Goal: Task Accomplishment & Management: Use online tool/utility

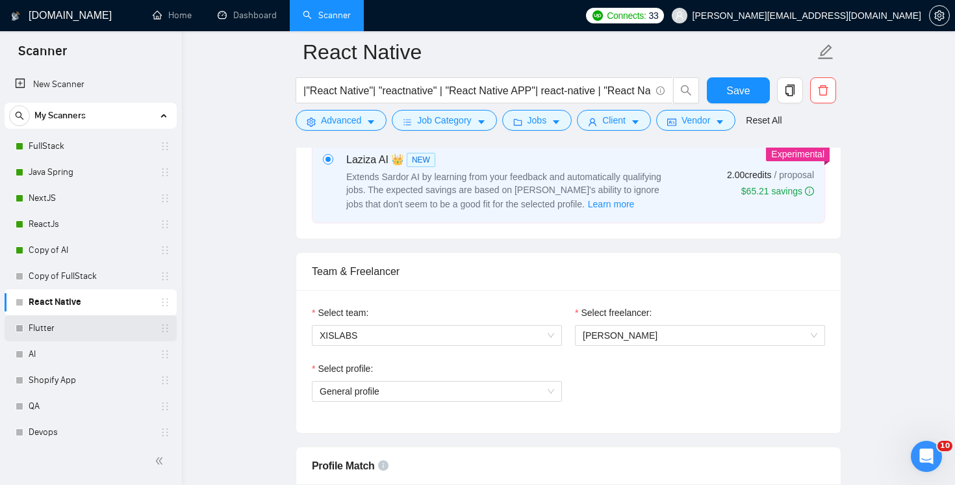
click at [93, 320] on link "Flutter" at bounding box center [90, 328] width 123 height 26
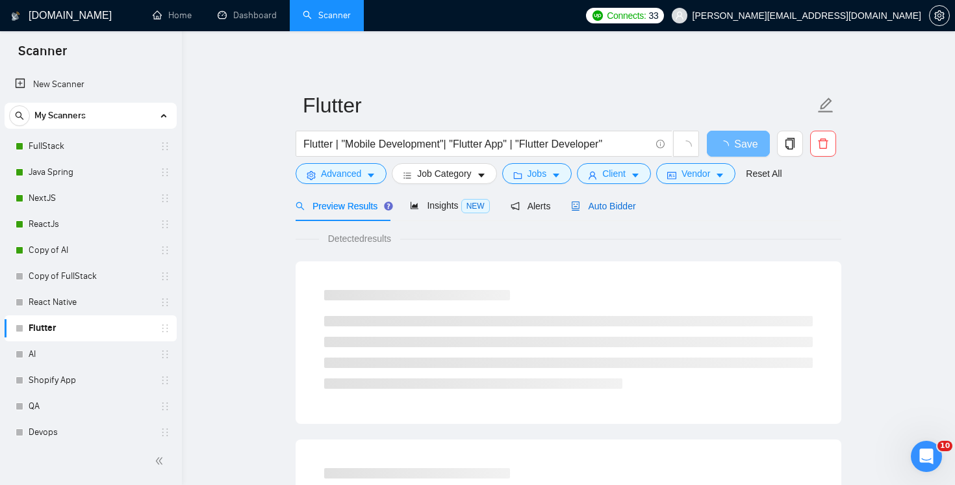
click at [623, 206] on span "Auto Bidder" at bounding box center [603, 206] width 64 height 10
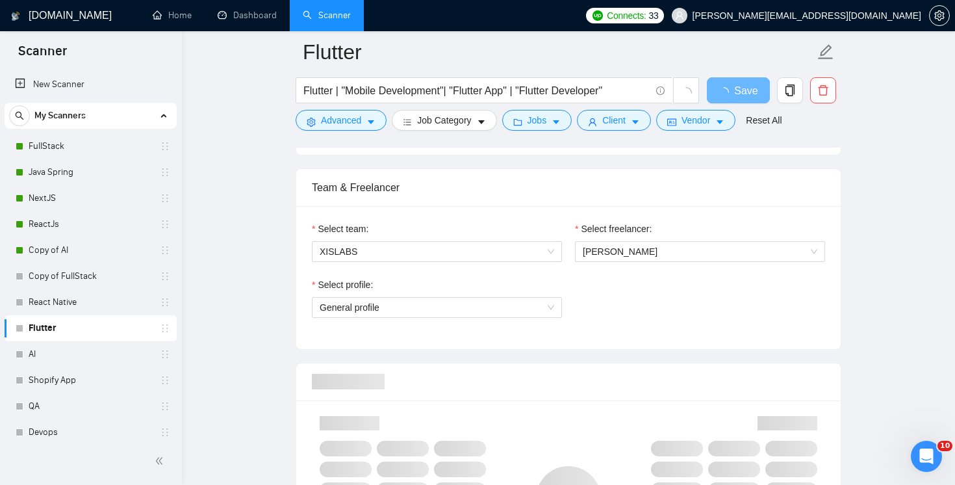
scroll to position [777, 0]
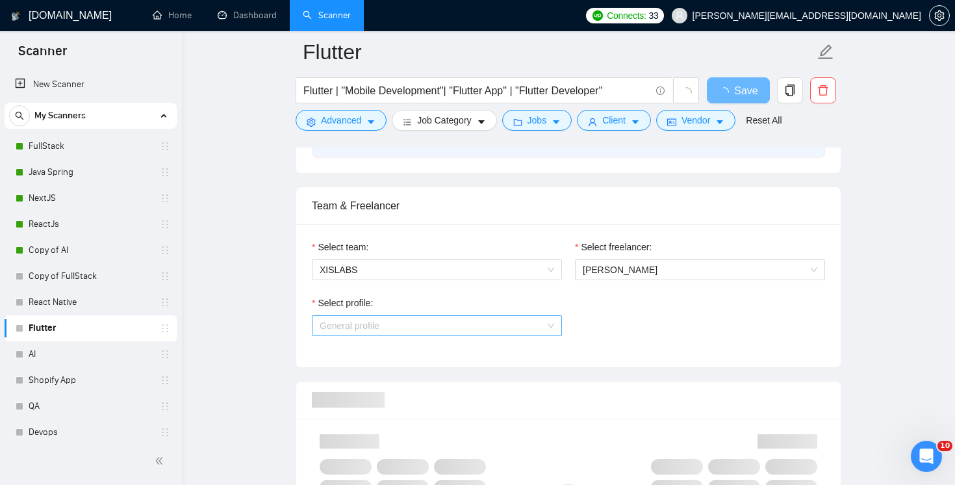
click at [519, 316] on span "General profile" at bounding box center [437, 325] width 235 height 19
click at [634, 314] on div "Select profile: General profile" at bounding box center [568, 324] width 526 height 56
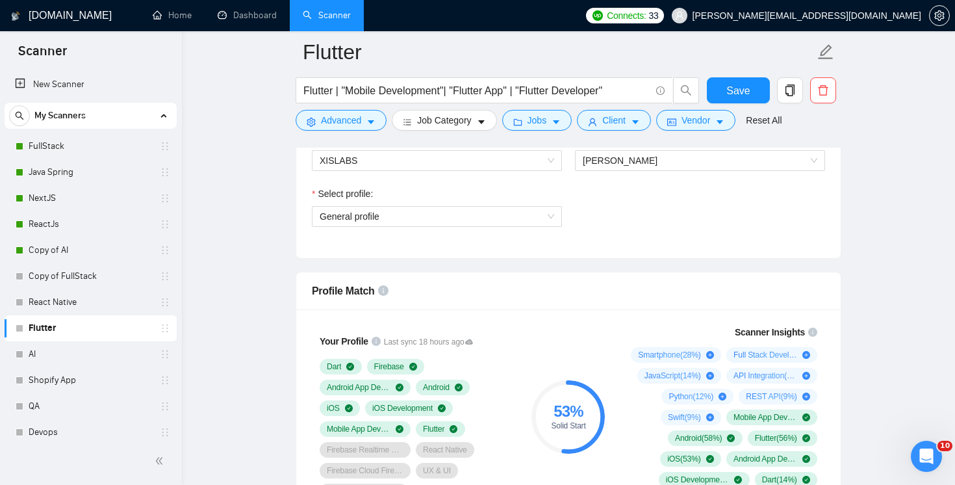
scroll to position [975, 0]
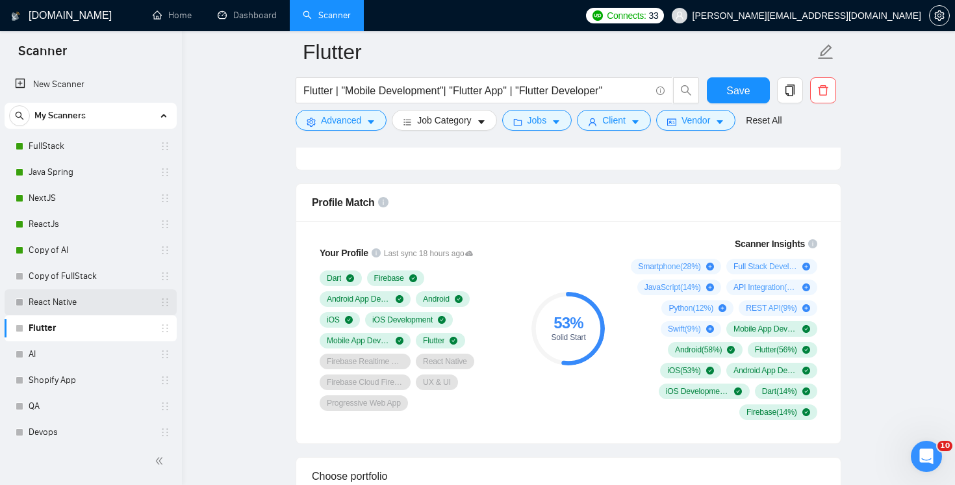
click at [105, 307] on link "React Native" at bounding box center [90, 302] width 123 height 26
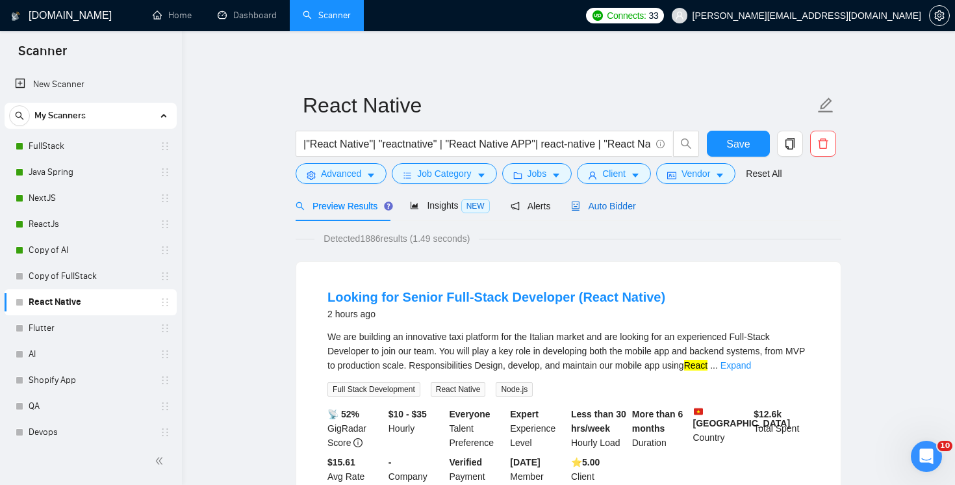
click at [621, 209] on span "Auto Bidder" at bounding box center [603, 206] width 64 height 10
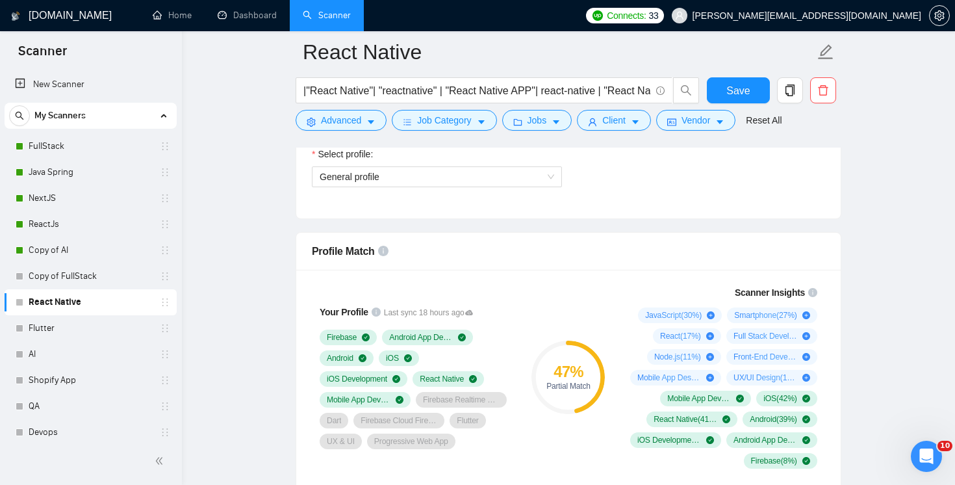
scroll to position [932, 0]
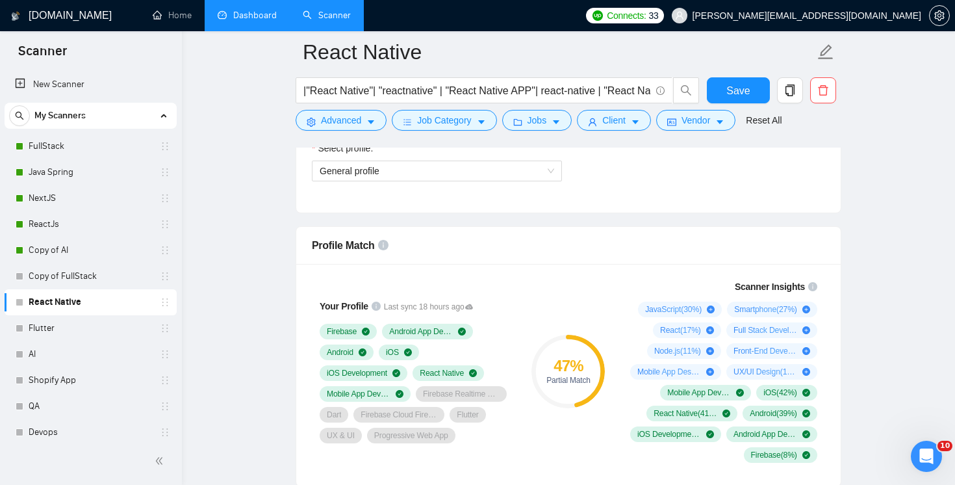
click at [254, 13] on link "Dashboard" at bounding box center [247, 15] width 59 height 11
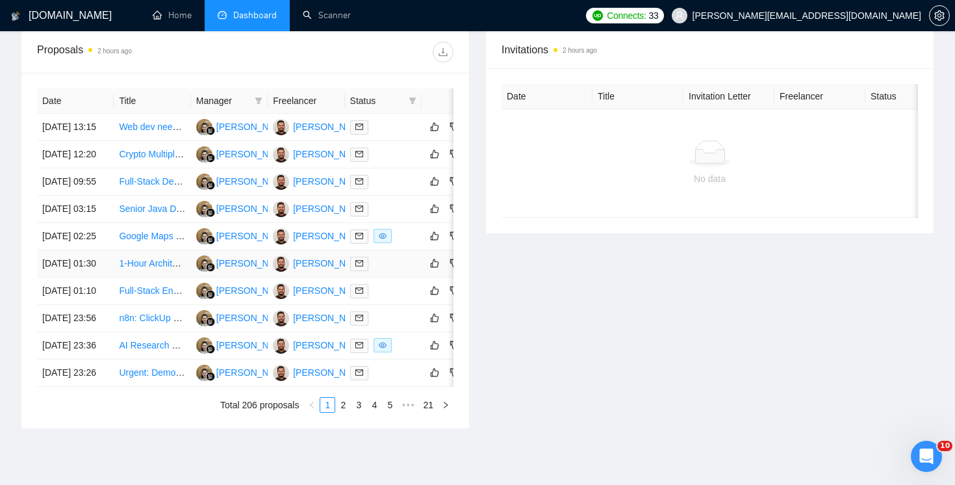
scroll to position [0, 38]
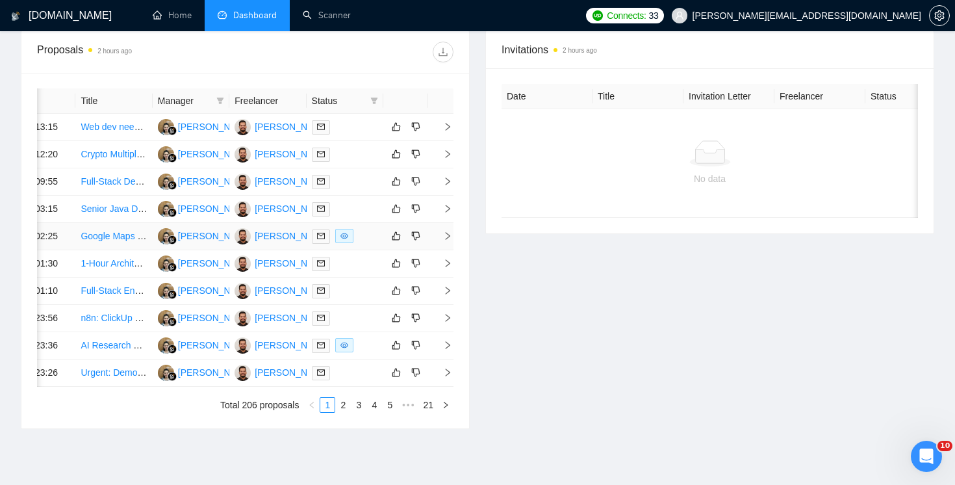
click at [449, 240] on icon "right" at bounding box center [447, 235] width 9 height 9
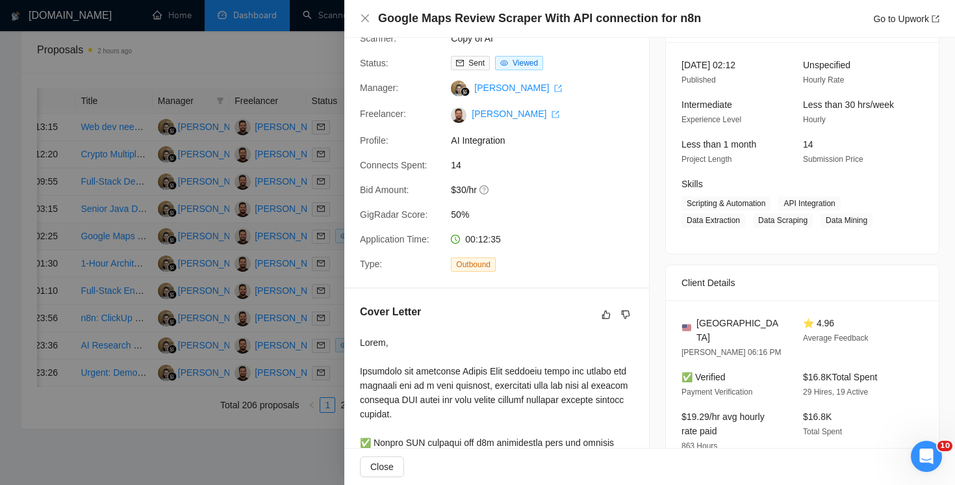
scroll to position [0, 0]
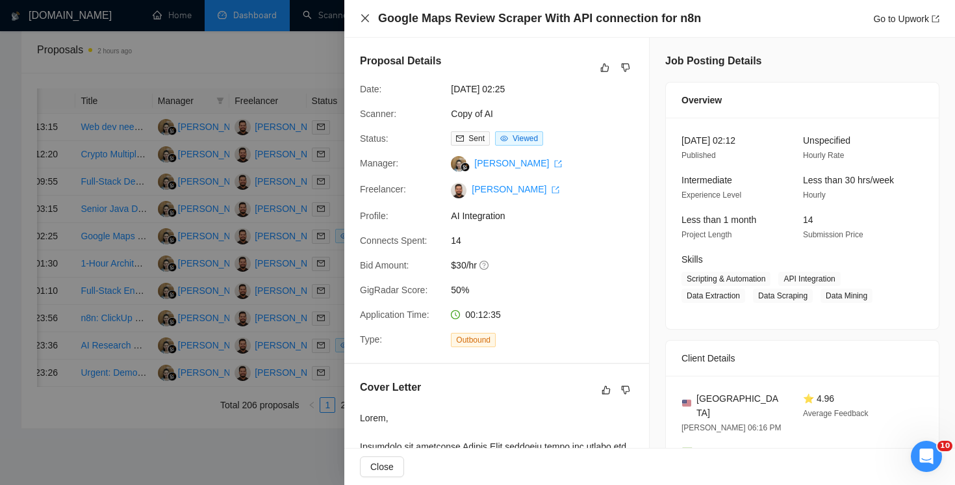
click at [369, 19] on icon "close" at bounding box center [365, 18] width 10 height 10
